Goal: Information Seeking & Learning: Find specific fact

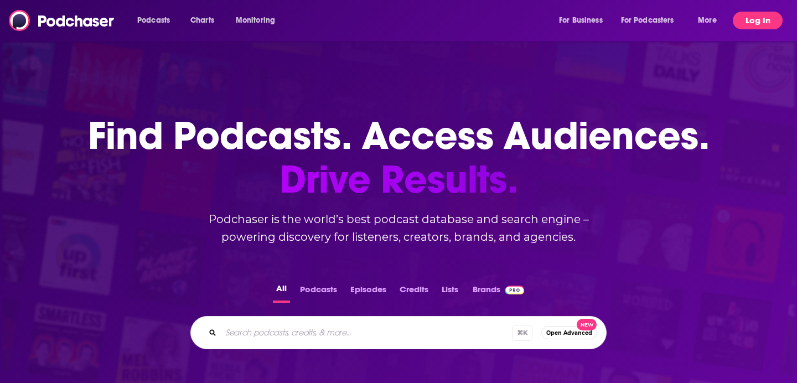
click at [747, 22] on button "Log In" at bounding box center [758, 21] width 50 height 18
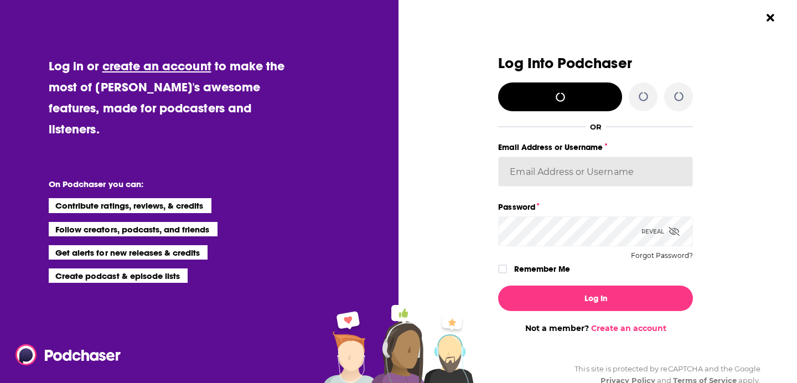
type input "WachsmanNY"
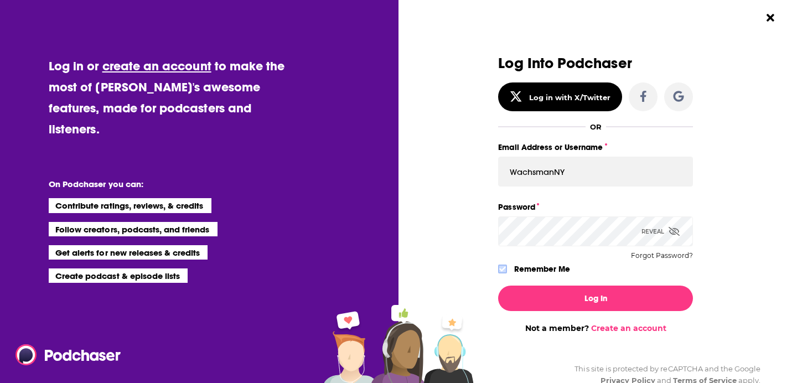
click at [502, 271] on icon "Dialog" at bounding box center [502, 269] width 7 height 7
click at [556, 281] on div "Log In Not a member? Create an account" at bounding box center [595, 305] width 195 height 56
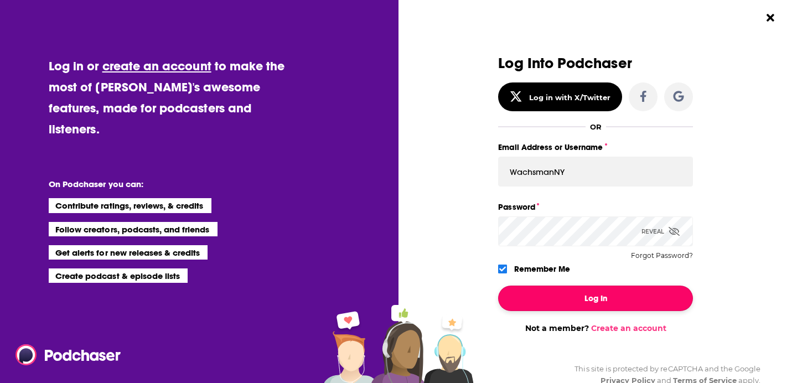
click at [556, 289] on button "Log In" at bounding box center [595, 298] width 195 height 25
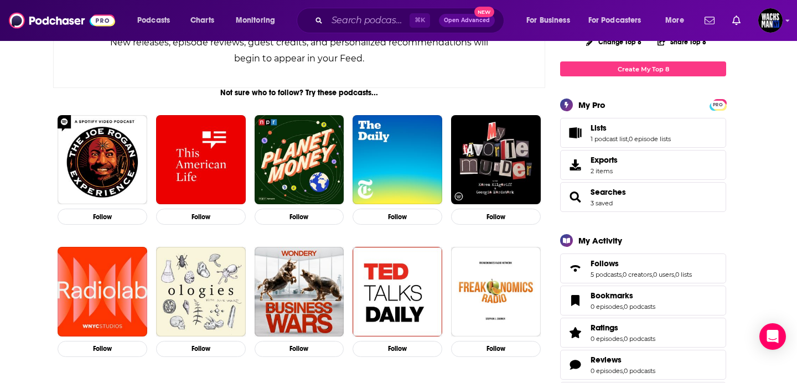
scroll to position [143, 0]
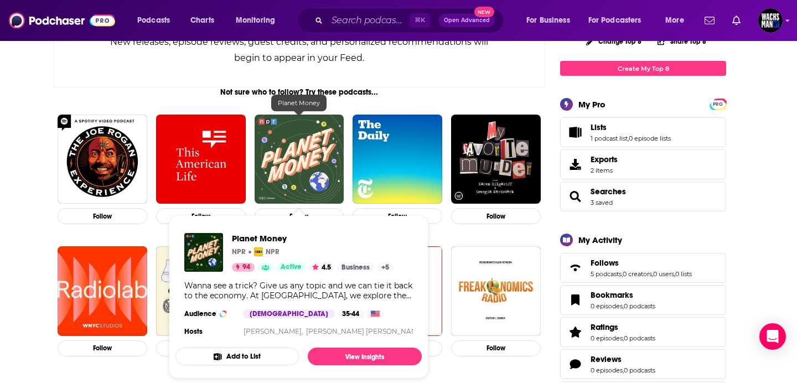
click at [280, 135] on img "Planet Money" at bounding box center [300, 160] width 90 height 90
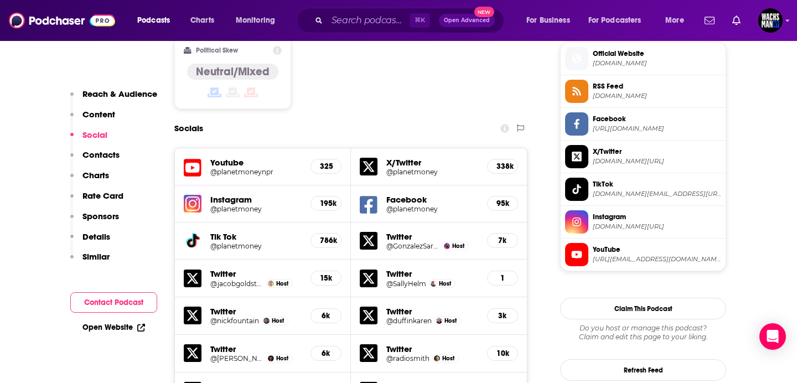
scroll to position [886, 0]
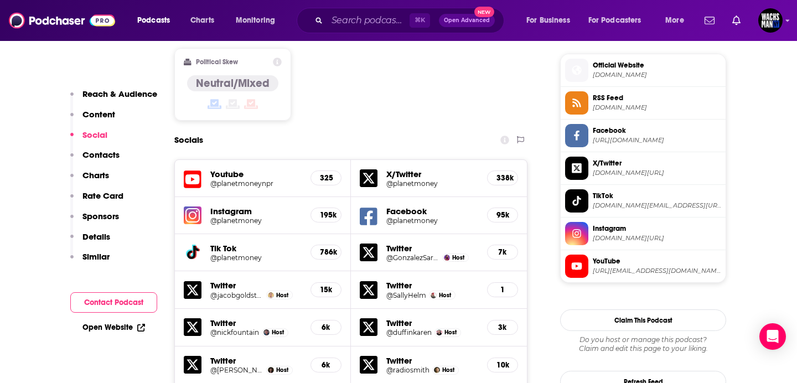
click at [232, 169] on h5 "Youtube" at bounding box center [255, 174] width 91 height 11
click at [220, 179] on h5 "@planetmoneynpr" at bounding box center [255, 183] width 91 height 8
click at [398, 169] on h5 "X/Twitter" at bounding box center [432, 174] width 92 height 11
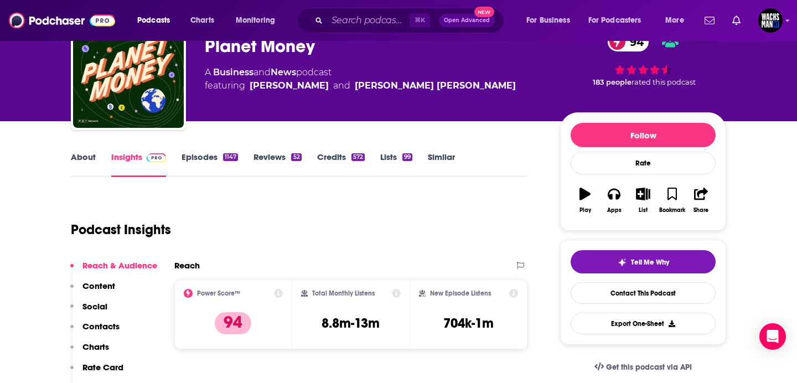
scroll to position [0, 0]
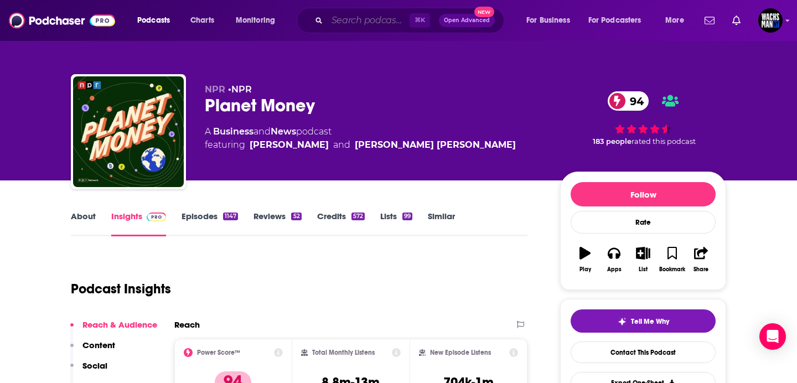
click at [370, 17] on input "Search podcasts, credits, & more..." at bounding box center [368, 21] width 83 height 18
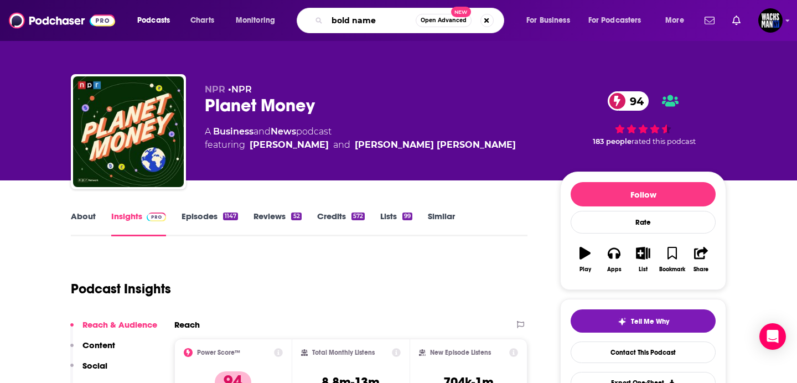
type input "bold names"
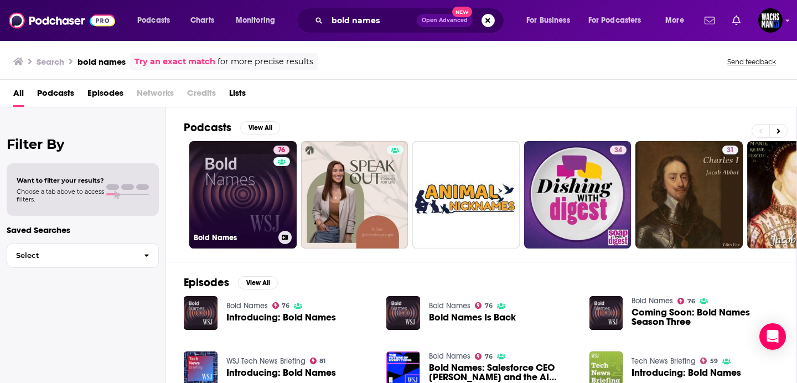
click at [239, 204] on link "76 Bold Names" at bounding box center [242, 194] width 107 height 107
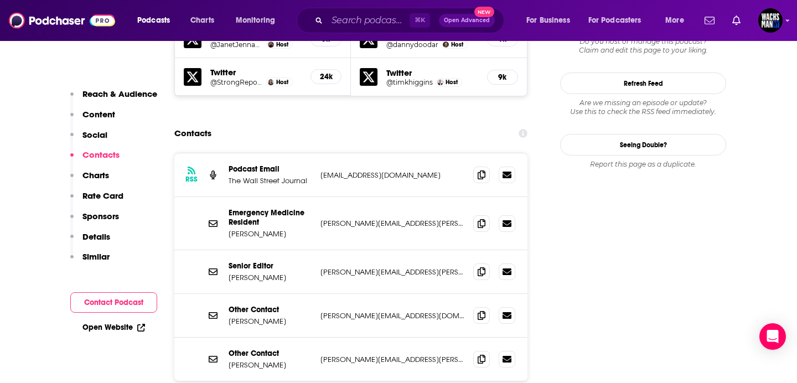
scroll to position [1022, 0]
click at [481, 266] on icon at bounding box center [482, 270] width 8 height 9
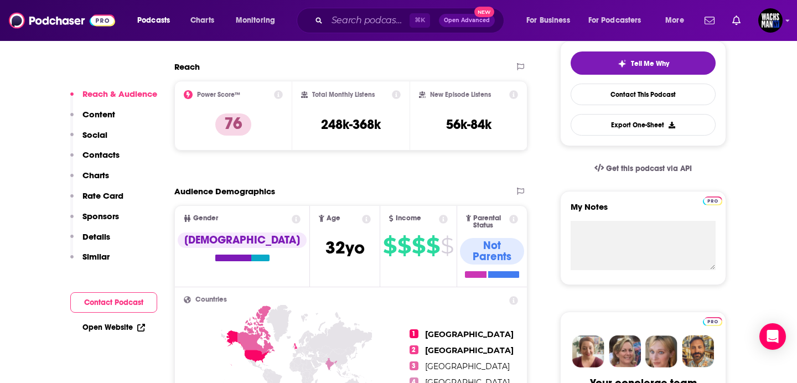
scroll to position [260, 0]
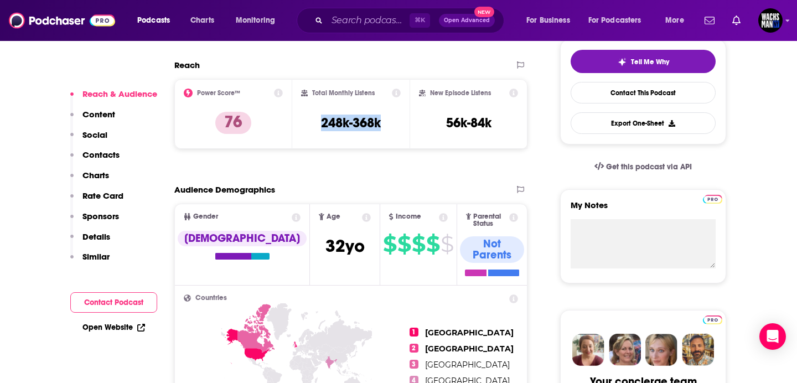
drag, startPoint x: 386, startPoint y: 120, endPoint x: 307, endPoint y: 117, distance: 78.7
click at [307, 117] on div "Total Monthly Listens 248k-368k" at bounding box center [351, 114] width 100 height 51
copy h3 "248k-368k"
